Goal: Check status: Check status

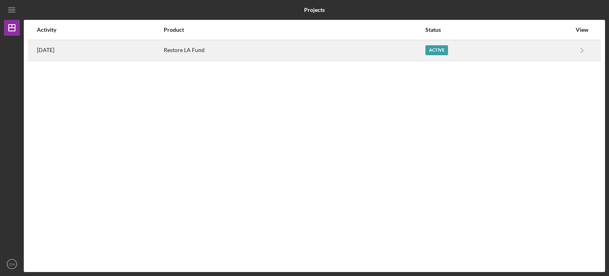
click at [244, 42] on div "Restore LA Fund" at bounding box center [294, 50] width 261 height 20
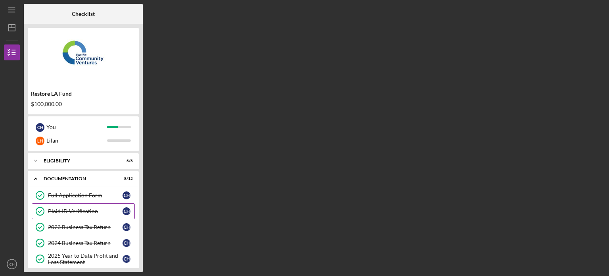
click at [92, 213] on div "Plaid ID Verification" at bounding box center [85, 211] width 75 height 6
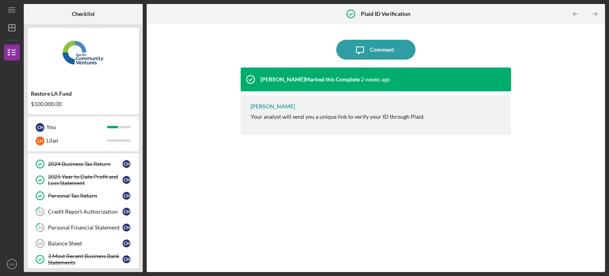
scroll to position [79, 0]
click at [92, 213] on div "Credit Report Authorization" at bounding box center [85, 211] width 75 height 6
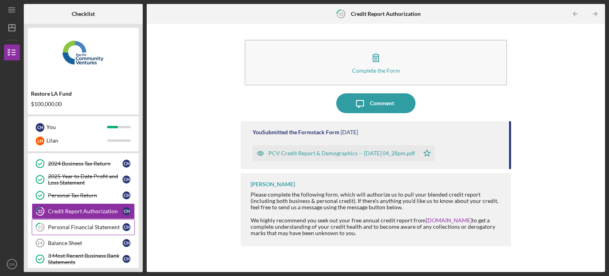
click at [94, 225] on div "Personal Financial Statement" at bounding box center [85, 227] width 75 height 6
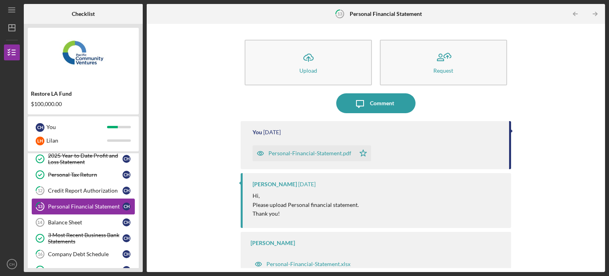
scroll to position [111, 0]
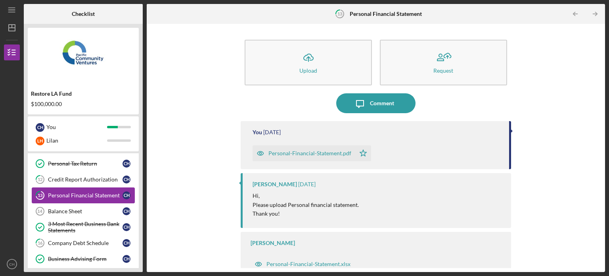
click at [83, 229] on div "3 Most Recent Business Bank Statements" at bounding box center [85, 227] width 75 height 13
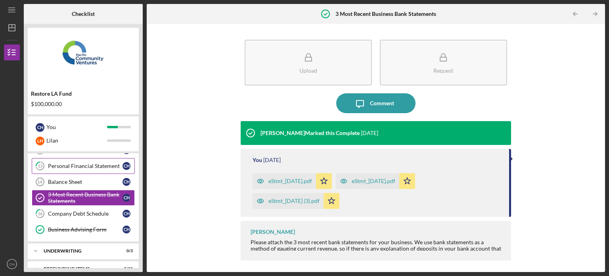
scroll to position [143, 0]
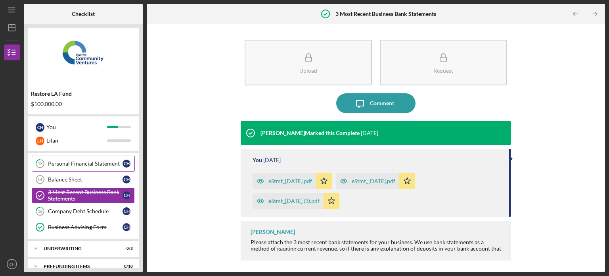
click at [83, 229] on link "Business Advising Form Business Advising Form C H" at bounding box center [83, 227] width 103 height 16
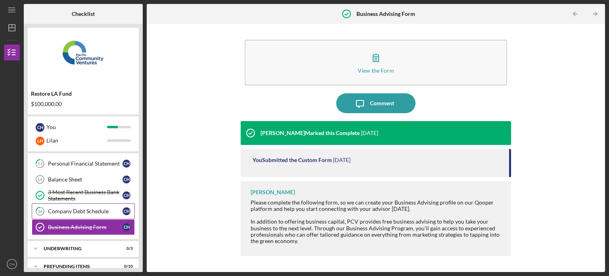
click at [96, 204] on link "16 Company Debt Schedule C H" at bounding box center [83, 211] width 103 height 16
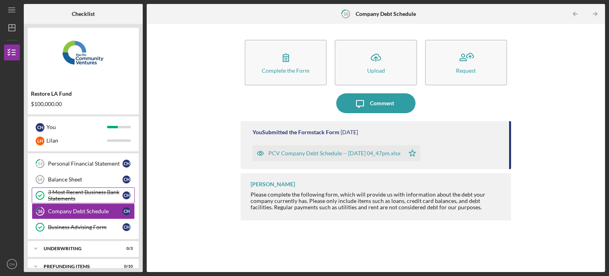
click at [90, 198] on div "3 Most Recent Business Bank Statements" at bounding box center [85, 195] width 75 height 13
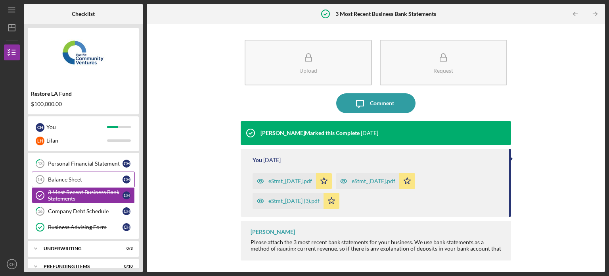
click at [92, 179] on div "Balance Sheet" at bounding box center [85, 179] width 75 height 6
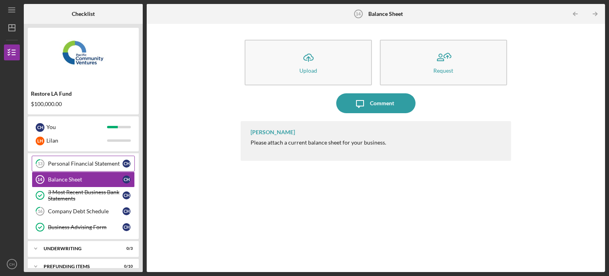
click at [96, 168] on link "13 Personal Financial Statement C H" at bounding box center [83, 164] width 103 height 16
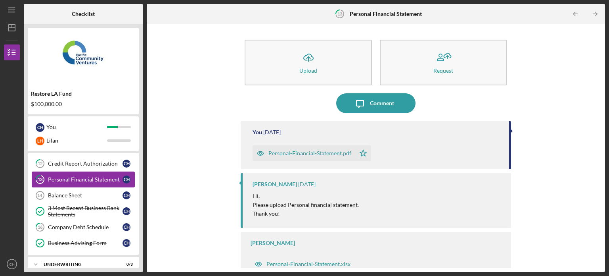
scroll to position [111, 0]
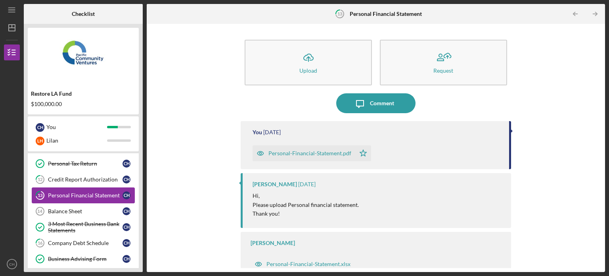
click at [96, 168] on link "Personal Tax Return Personal Tax Return C H" at bounding box center [83, 164] width 103 height 16
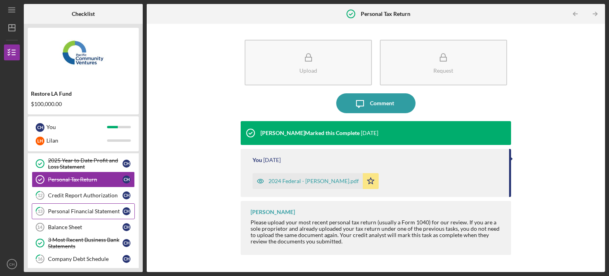
scroll to position [79, 0]
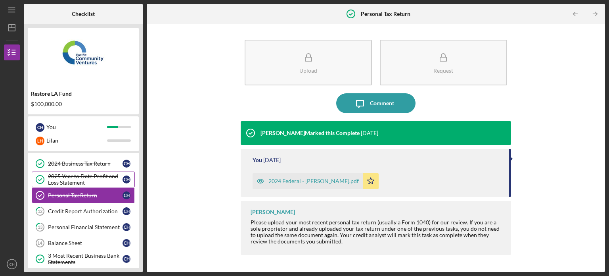
click at [98, 176] on div "2025 Year to Date Profit and Loss Statement" at bounding box center [85, 179] width 75 height 13
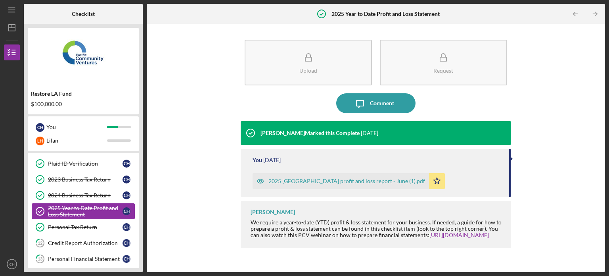
scroll to position [32, 0]
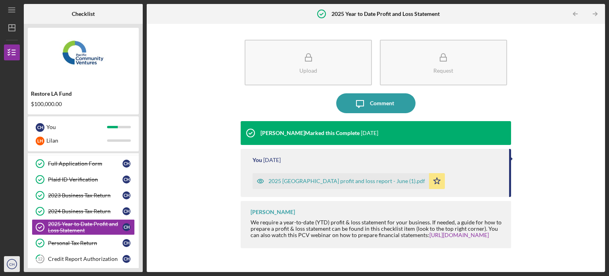
click at [16, 264] on icon "CH" at bounding box center [12, 264] width 16 height 20
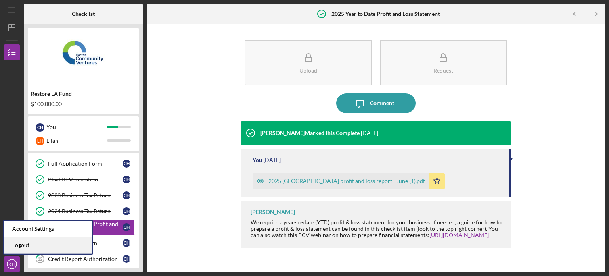
click at [41, 245] on link "Logout" at bounding box center [47, 245] width 87 height 16
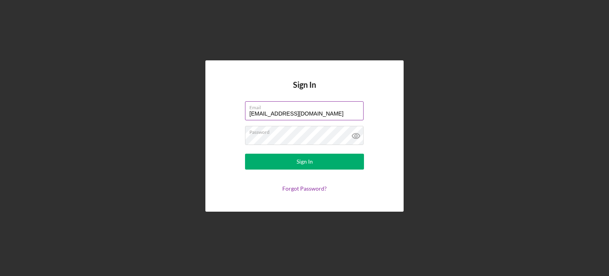
drag, startPoint x: 312, startPoint y: 112, endPoint x: 245, endPoint y: 109, distance: 67.1
click at [245, 109] on input "[EMAIL_ADDRESS][DOMAIN_NAME]" at bounding box center [304, 110] width 119 height 19
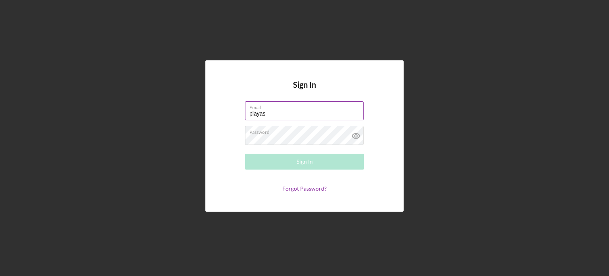
type input "[EMAIL_ADDRESS][DOMAIN_NAME]"
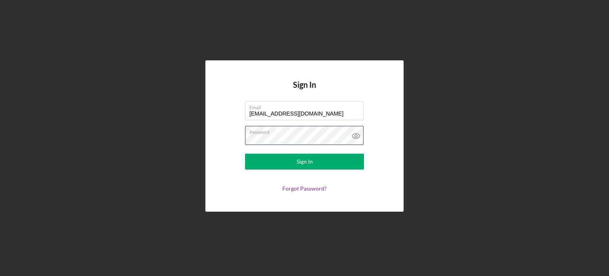
click at [201, 151] on div "Sign In Email [EMAIL_ADDRESS][DOMAIN_NAME] Password Sign In Forgot Password?" at bounding box center [304, 136] width 601 height 272
click at [245, 154] on button "Sign In" at bounding box center [304, 162] width 119 height 16
